Goal: Task Accomplishment & Management: Manage account settings

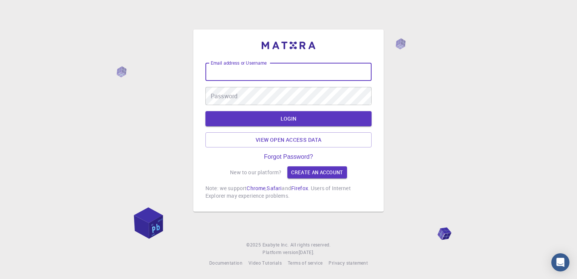
type input "[EMAIL_ADDRESS][DOMAIN_NAME]"
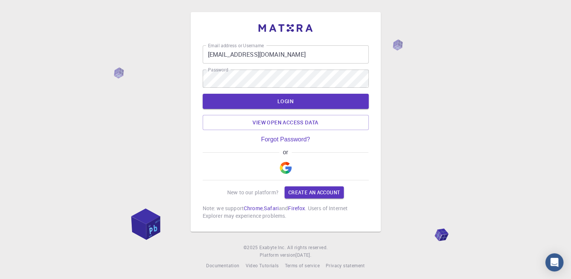
click at [299, 168] on div "or" at bounding box center [286, 164] width 166 height 31
click at [287, 169] on img "button" at bounding box center [286, 168] width 12 height 12
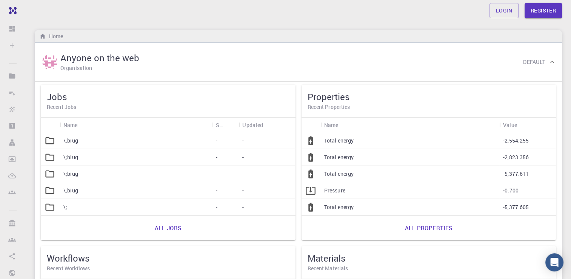
click at [176, 62] on div "Anyone on the web Organisation Default" at bounding box center [295, 61] width 508 height 23
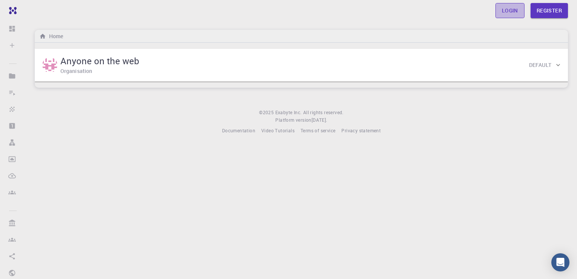
click at [510, 14] on link "Login" at bounding box center [509, 10] width 29 height 15
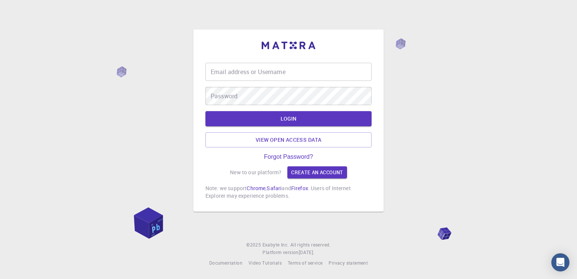
type input "[EMAIL_ADDRESS][DOMAIN_NAME]"
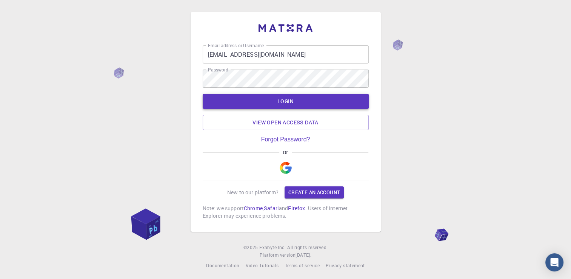
click at [299, 103] on button "LOGIN" at bounding box center [286, 101] width 166 height 15
